Goal: Information Seeking & Learning: Understand process/instructions

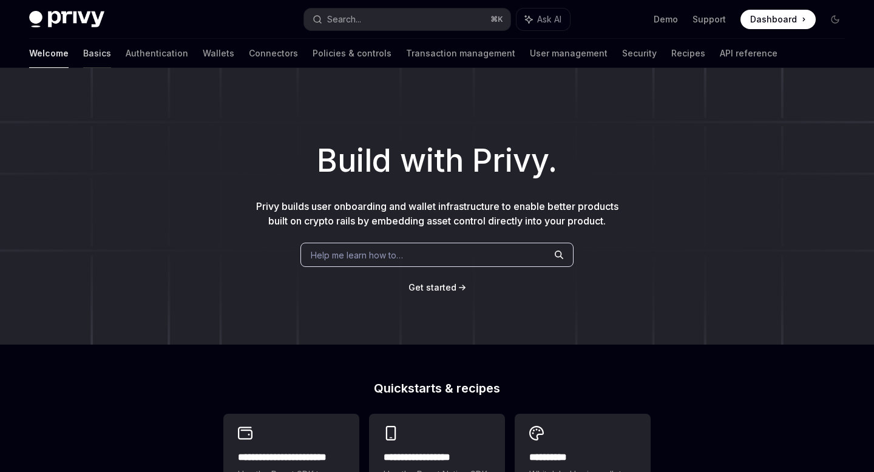
click at [83, 53] on link "Basics" at bounding box center [97, 53] width 28 height 29
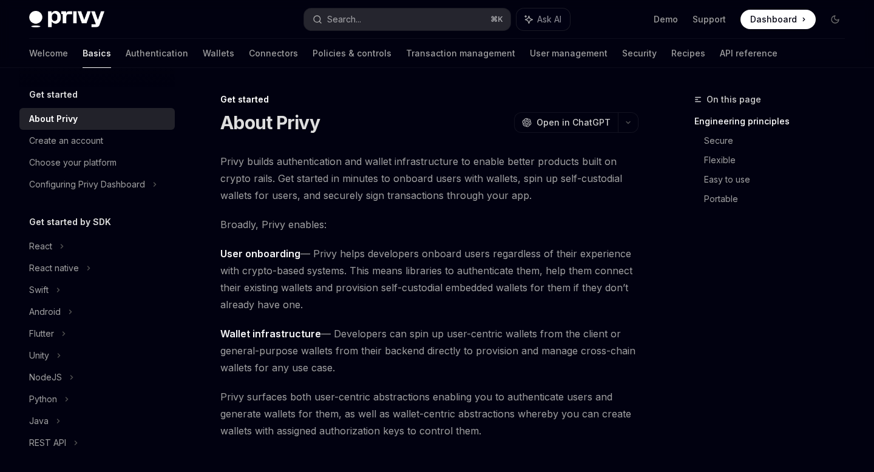
type textarea "*"
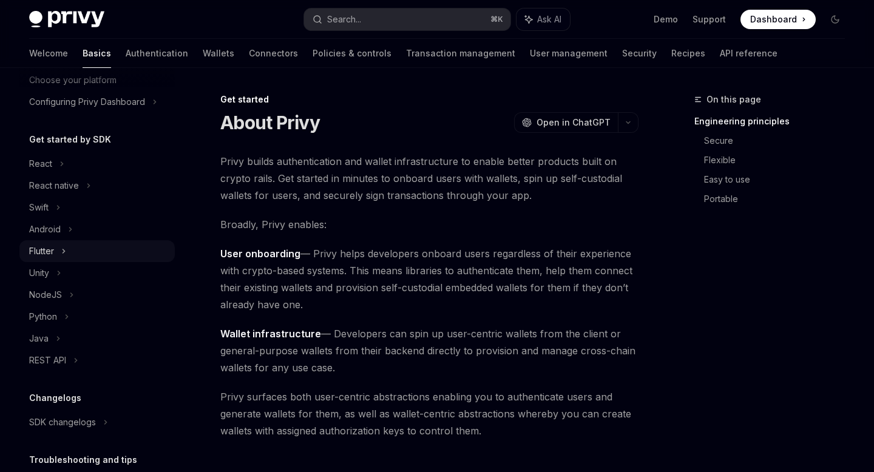
scroll to position [95, 0]
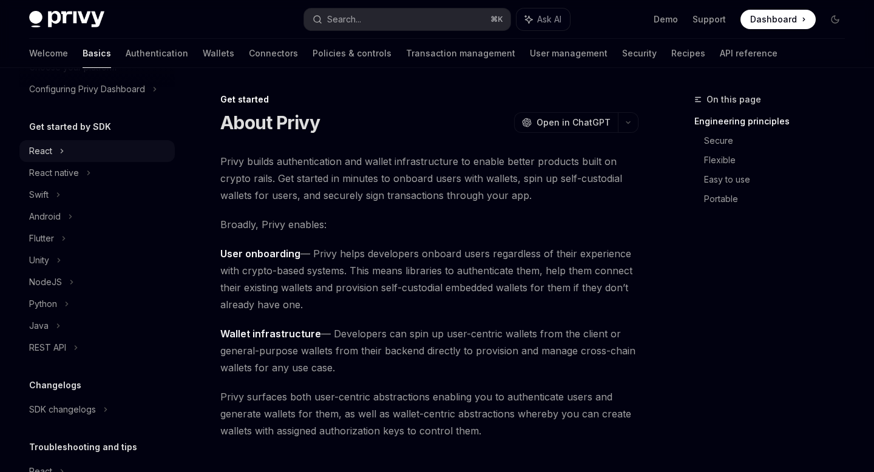
click at [61, 152] on icon at bounding box center [62, 151] width 2 height 4
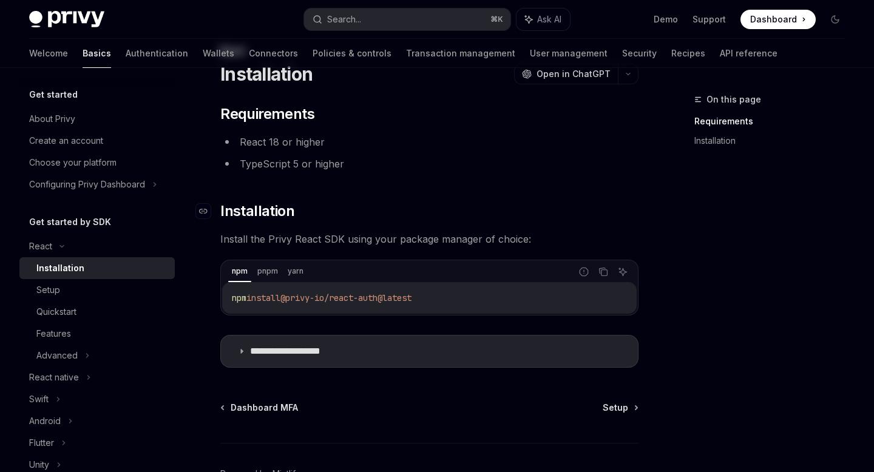
scroll to position [124, 0]
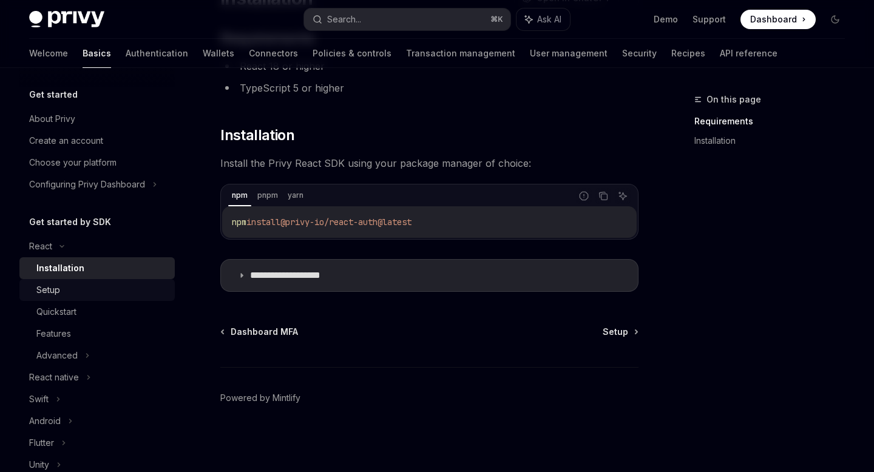
click at [72, 282] on link "Setup" at bounding box center [96, 290] width 155 height 22
type textarea "*"
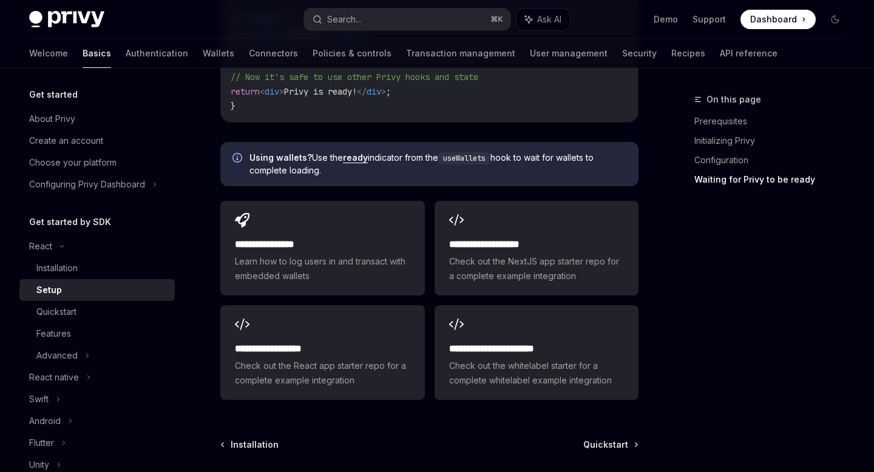
scroll to position [1534, 0]
click at [510, 247] on h2 "**********" at bounding box center [536, 244] width 175 height 15
